Goal: Task Accomplishment & Management: Use online tool/utility

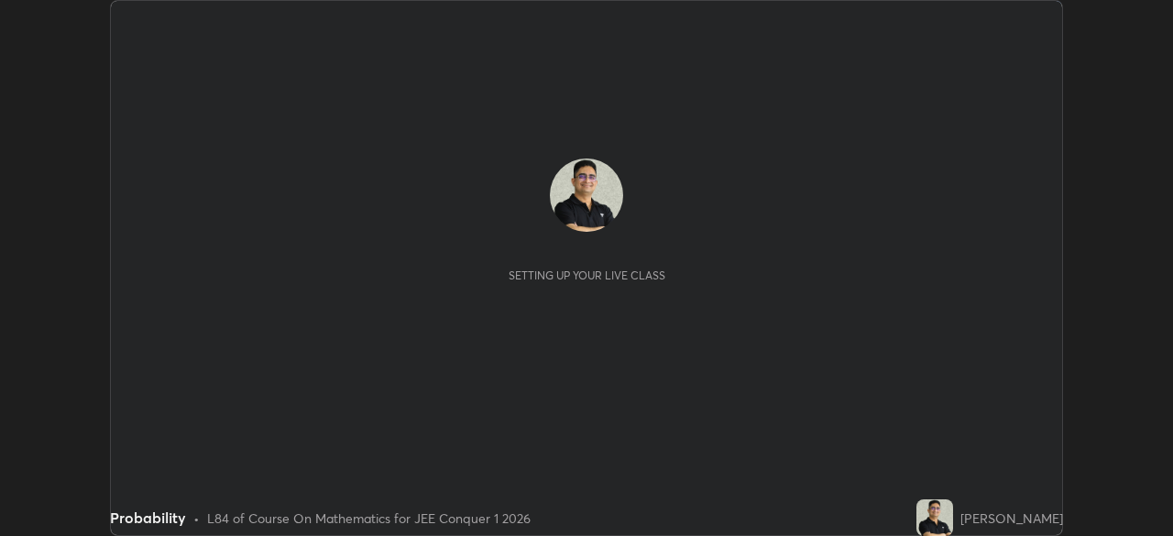
scroll to position [536, 1172]
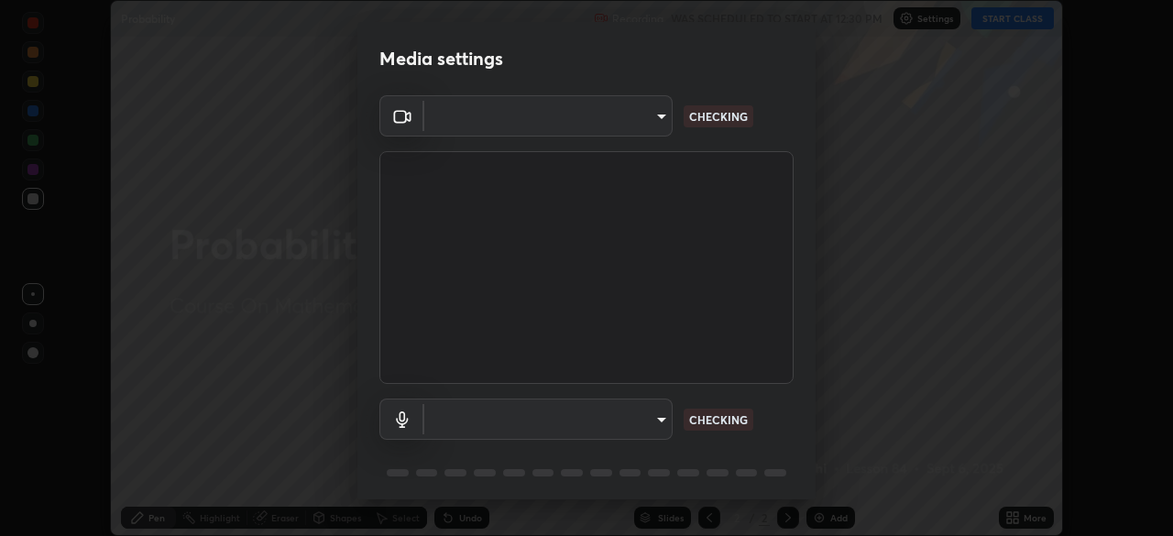
click at [662, 421] on body "Erase all Probability Recording WAS SCHEDULED TO START AT 12:30 PM Settings STA…" at bounding box center [586, 268] width 1173 height 536
type input "ffb915138f5094fbba49c7dcbdc0b3377f3315ea980a35094b33733fc21d282d"
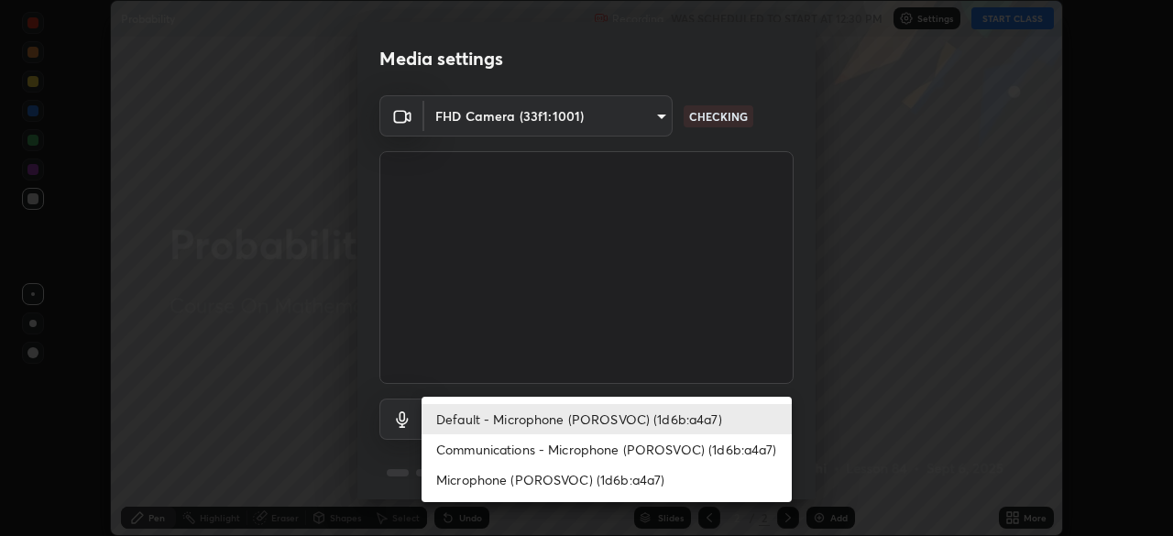
click at [768, 451] on li "Communications - Microphone (POROSVOC) (1d6b:a4a7)" at bounding box center [606, 449] width 370 height 30
type input "communications"
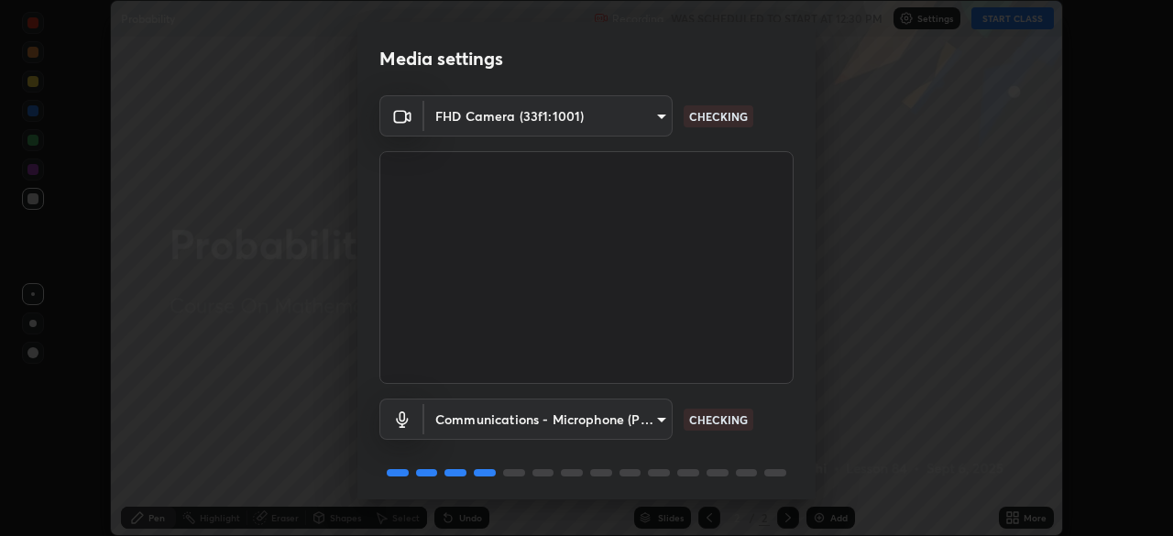
scroll to position [65, 0]
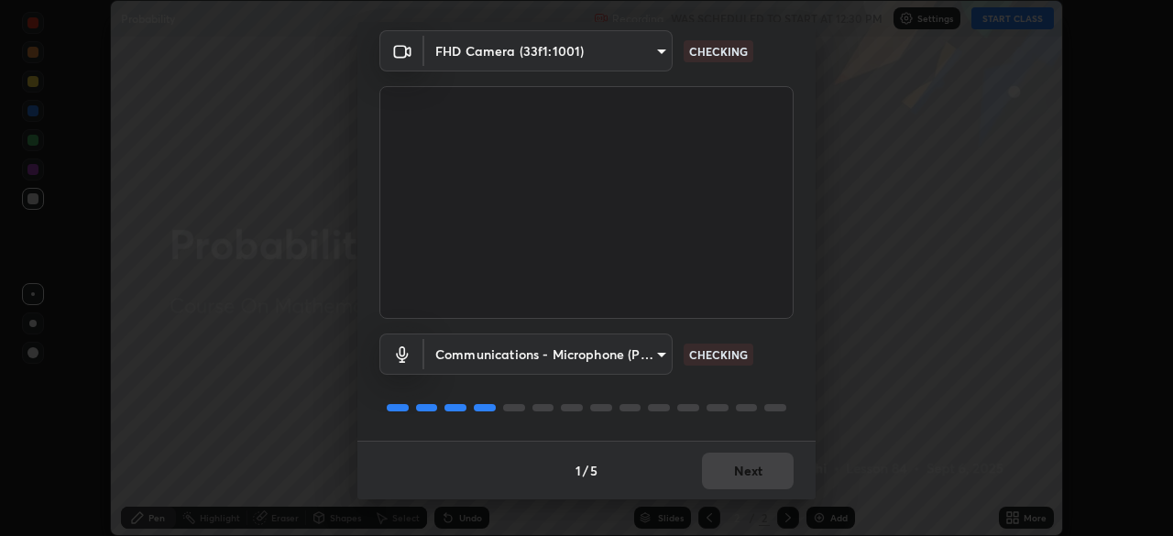
click at [771, 406] on div at bounding box center [775, 407] width 22 height 7
click at [778, 405] on div at bounding box center [775, 407] width 22 height 7
click at [789, 399] on div at bounding box center [586, 408] width 414 height 22
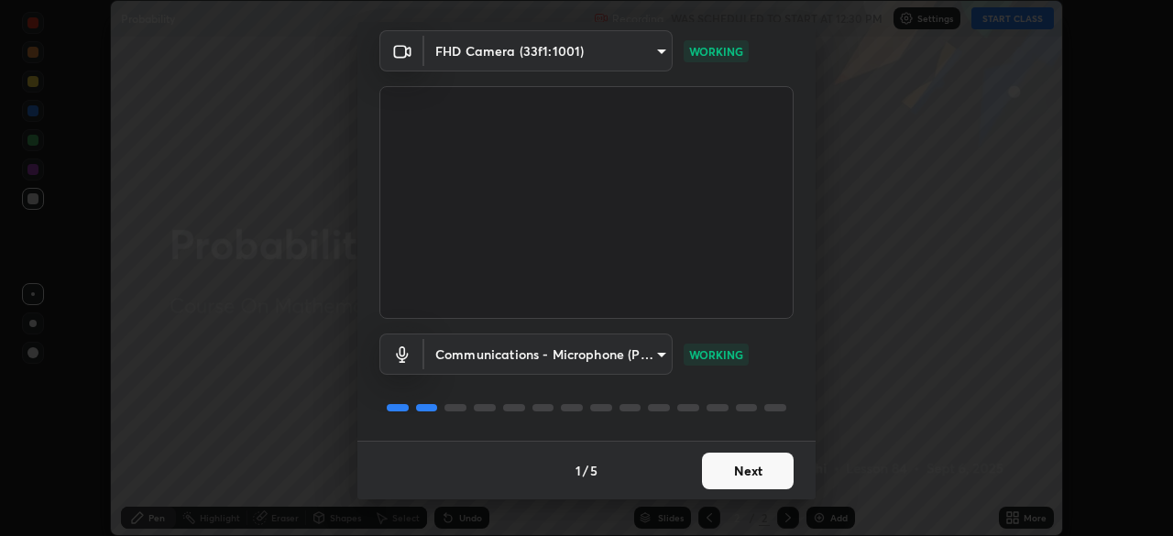
click at [749, 469] on button "Next" at bounding box center [748, 471] width 92 height 37
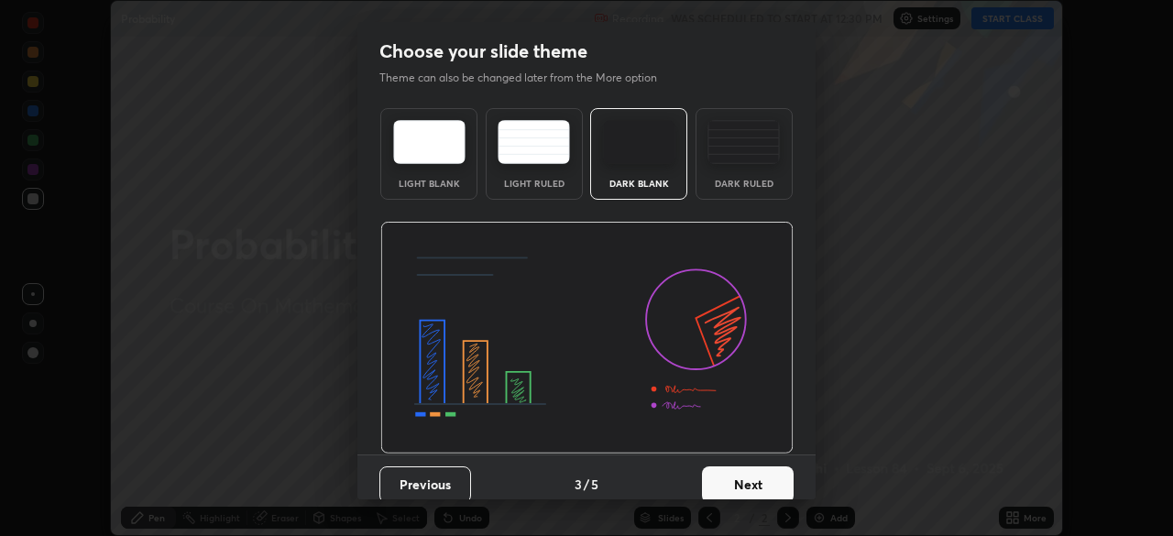
click at [759, 468] on button "Next" at bounding box center [748, 484] width 92 height 37
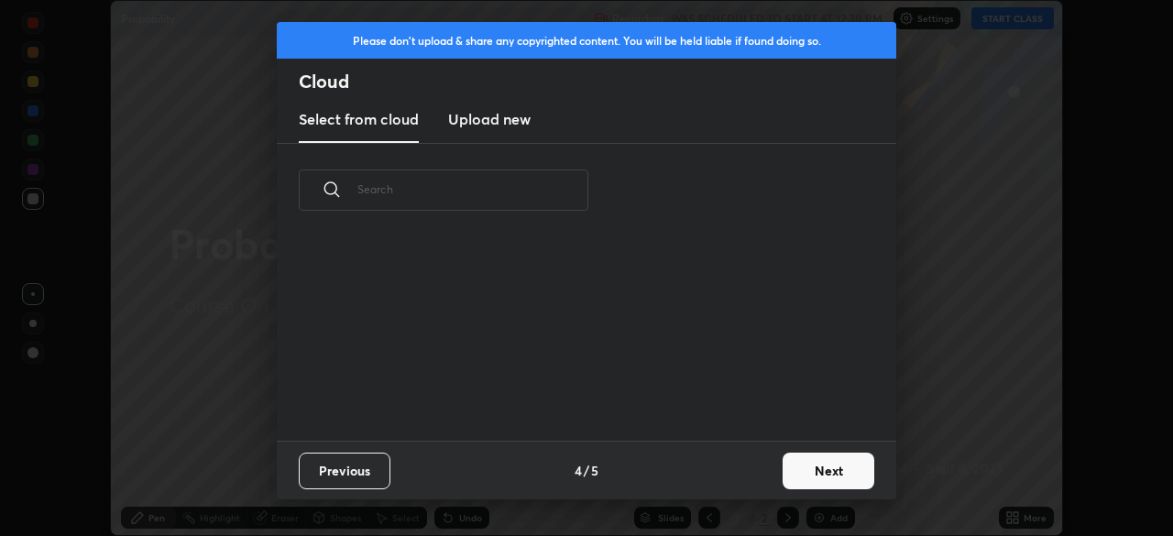
click at [803, 474] on button "Next" at bounding box center [828, 471] width 92 height 37
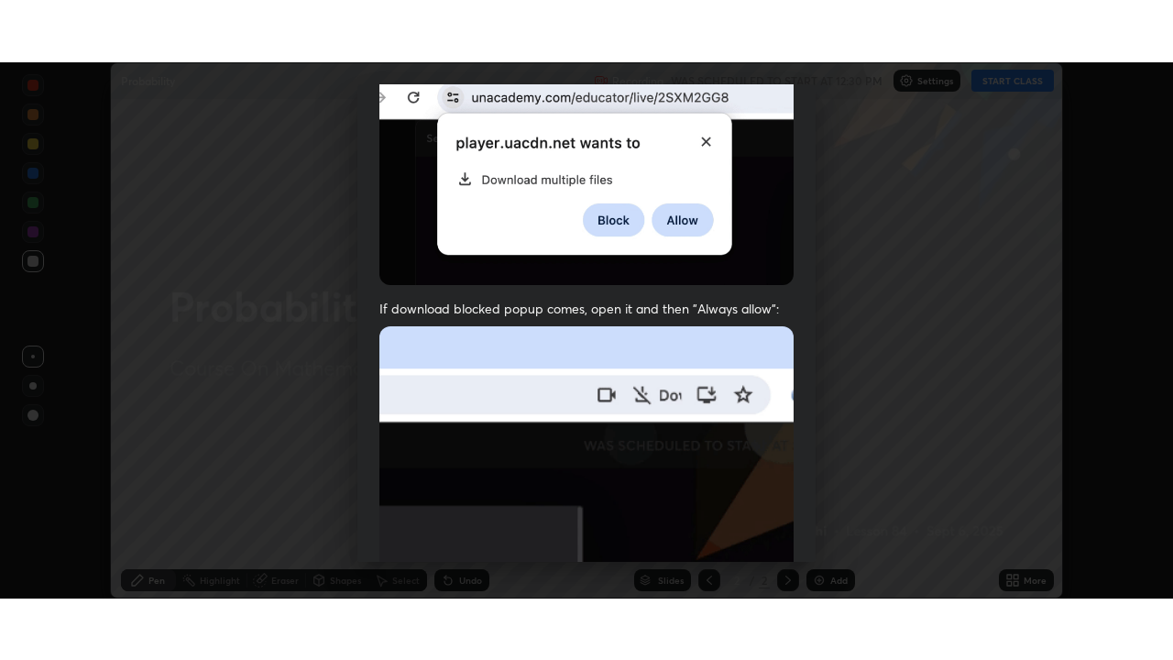
scroll to position [439, 0]
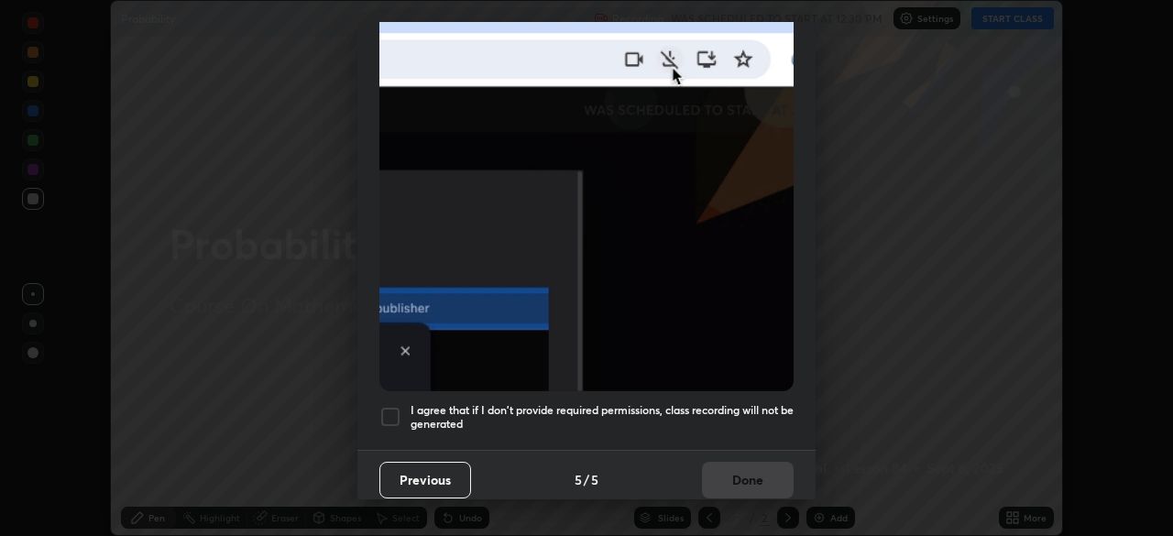
click at [393, 407] on div at bounding box center [390, 417] width 22 height 22
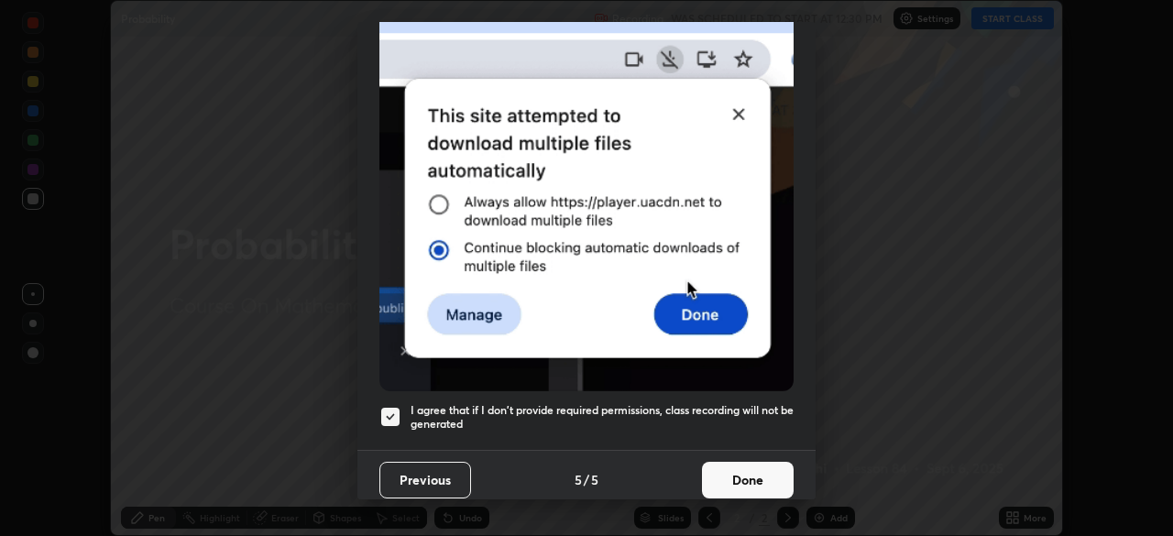
click at [728, 477] on button "Done" at bounding box center [748, 480] width 92 height 37
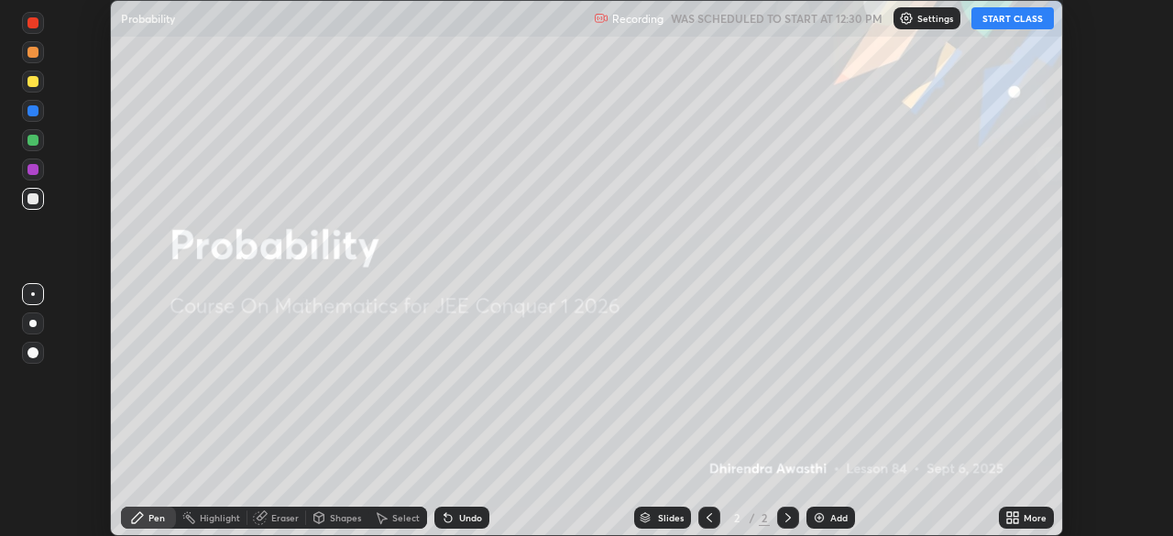
click at [1004, 17] on button "START CLASS" at bounding box center [1012, 18] width 82 height 22
click at [1009, 514] on icon at bounding box center [1009, 514] width 5 height 5
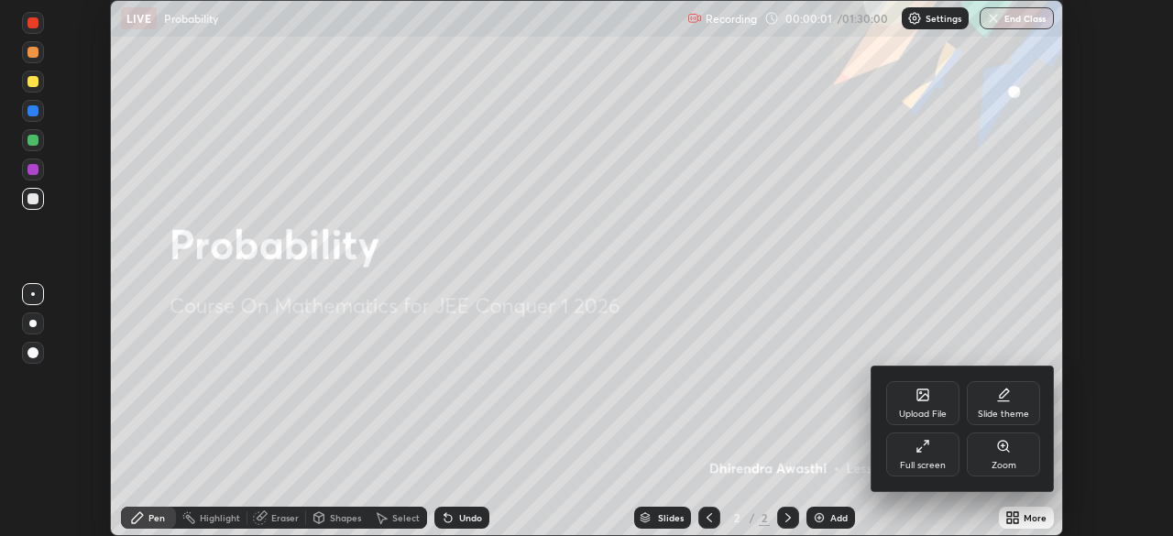
click at [935, 453] on div "Full screen" at bounding box center [922, 454] width 73 height 44
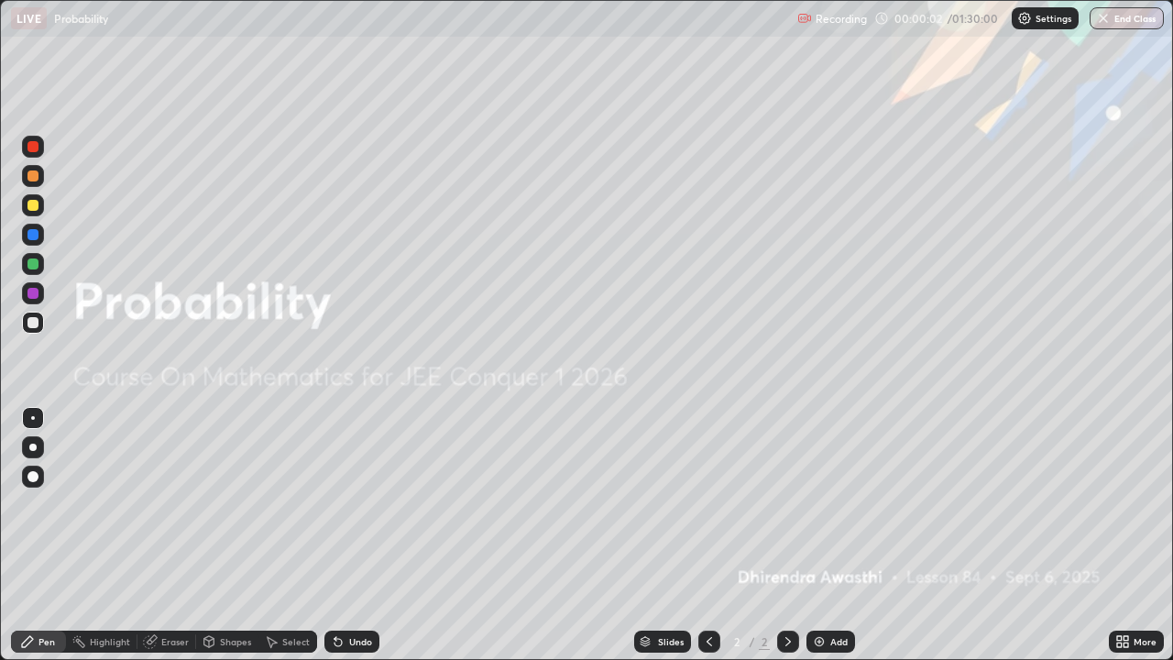
scroll to position [660, 1173]
click at [830, 535] on div "Add" at bounding box center [838, 641] width 17 height 9
